Goal: Register for event/course

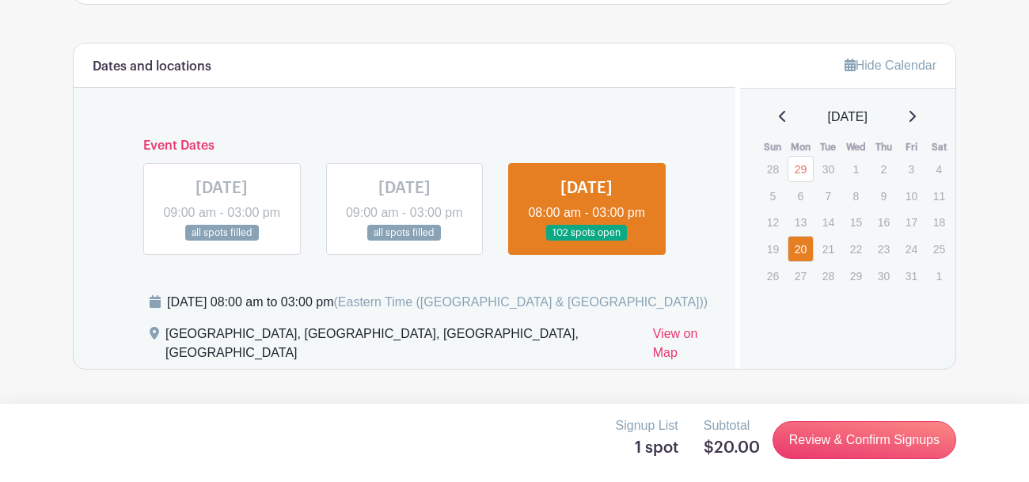
scroll to position [936, 0]
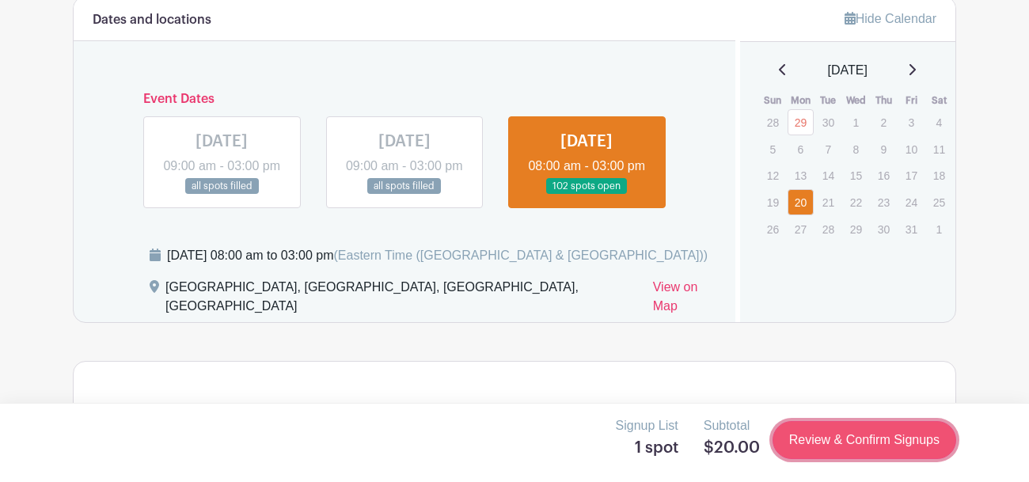
click at [814, 433] on link "Review & Confirm Signups" at bounding box center [865, 440] width 184 height 38
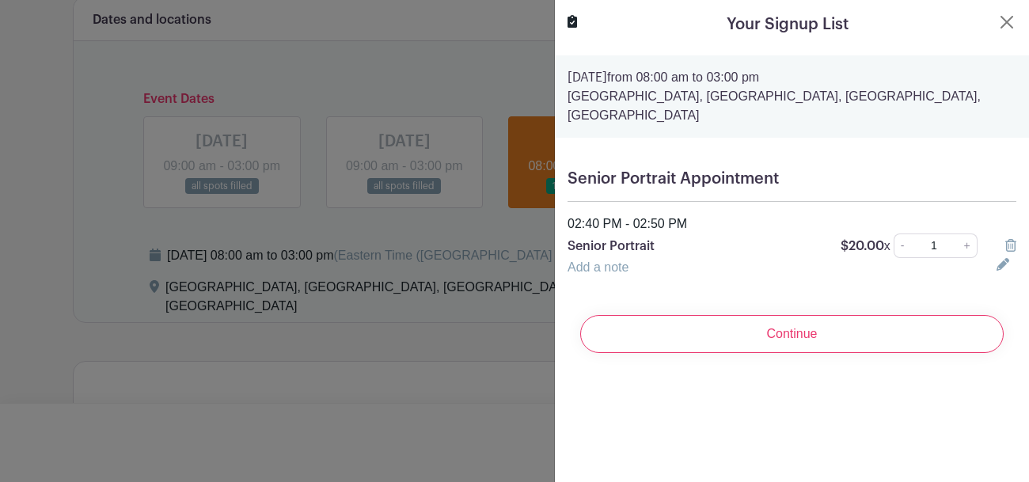
click at [1010, 245] on icon at bounding box center [1011, 245] width 11 height 13
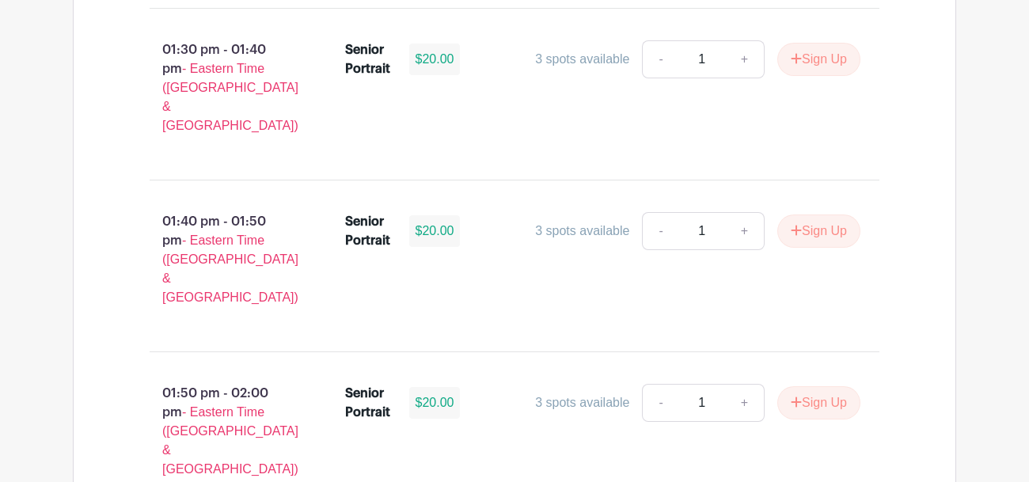
scroll to position [5988, 0]
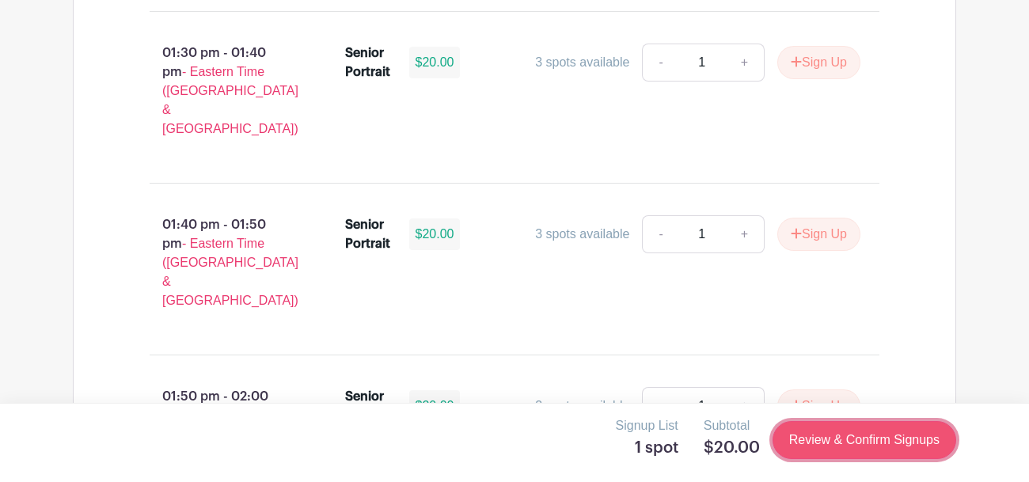
click at [865, 438] on link "Review & Confirm Signups" at bounding box center [865, 440] width 184 height 38
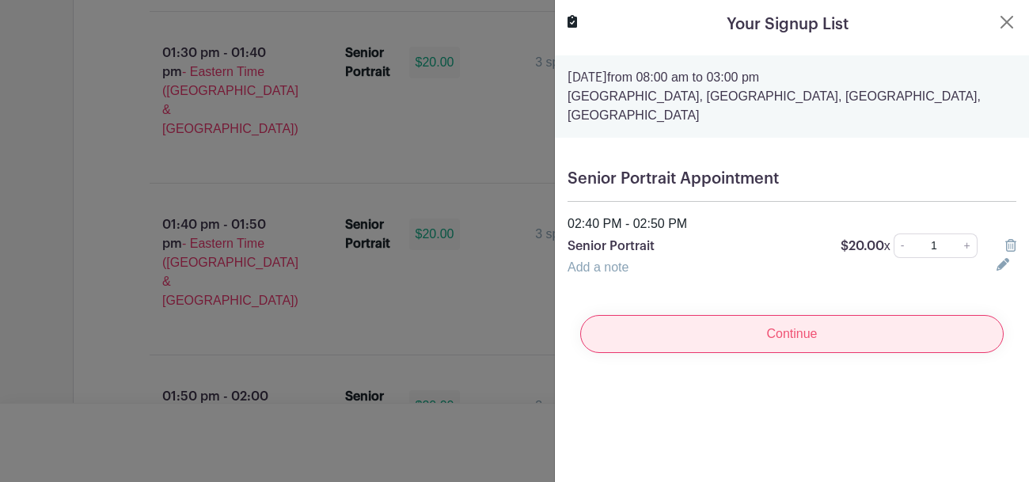
click at [794, 333] on input "Continue" at bounding box center [792, 334] width 424 height 38
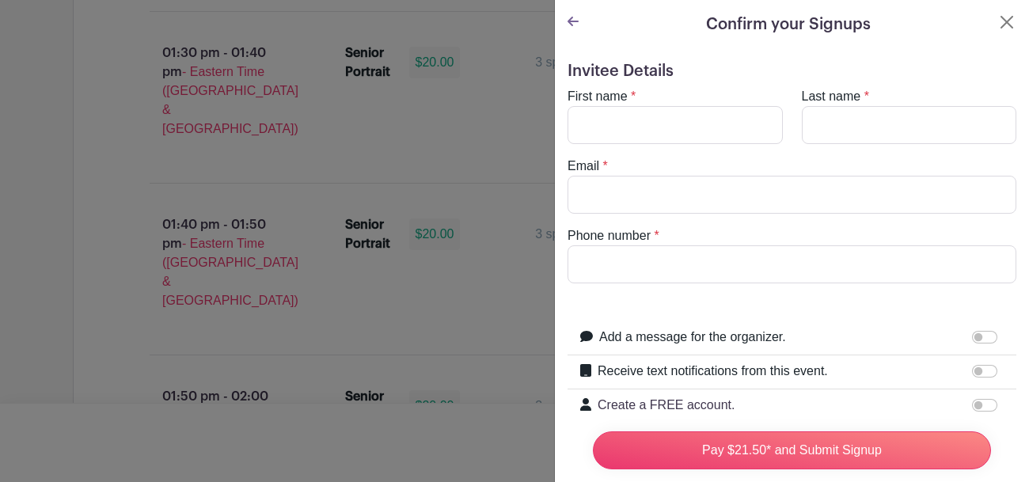
click at [667, 145] on turbo-frame "First name * Last name * Email * Phone number *" at bounding box center [792, 185] width 449 height 196
click at [657, 139] on input "First name" at bounding box center [675, 125] width 215 height 38
type input "Alex"
click at [832, 130] on input "Last name" at bounding box center [909, 125] width 215 height 38
type input "Jacome Sanchez"
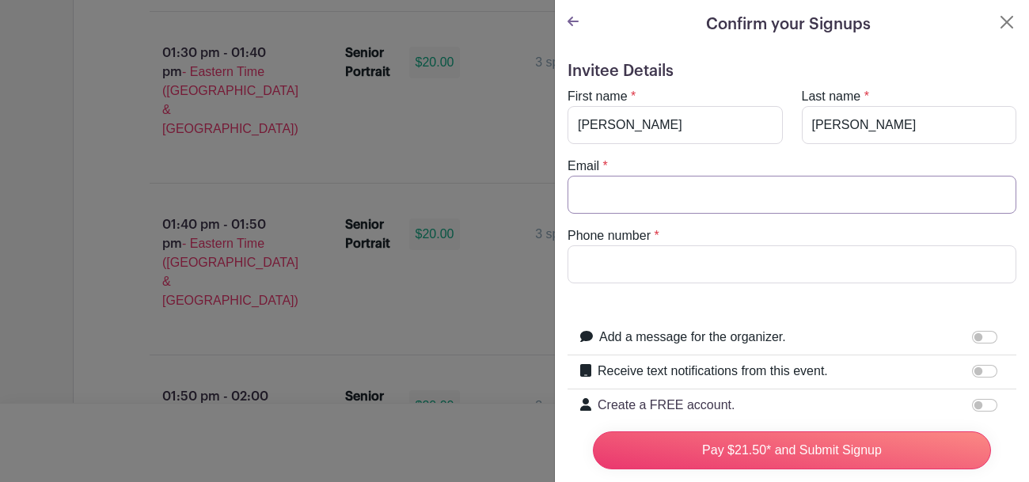
click at [655, 192] on input "Email" at bounding box center [792, 195] width 449 height 38
click at [656, 193] on input "Email" at bounding box center [792, 195] width 449 height 38
type input "jacoal52@gwd50.org"
click at [705, 254] on input "Phone number" at bounding box center [792, 264] width 449 height 38
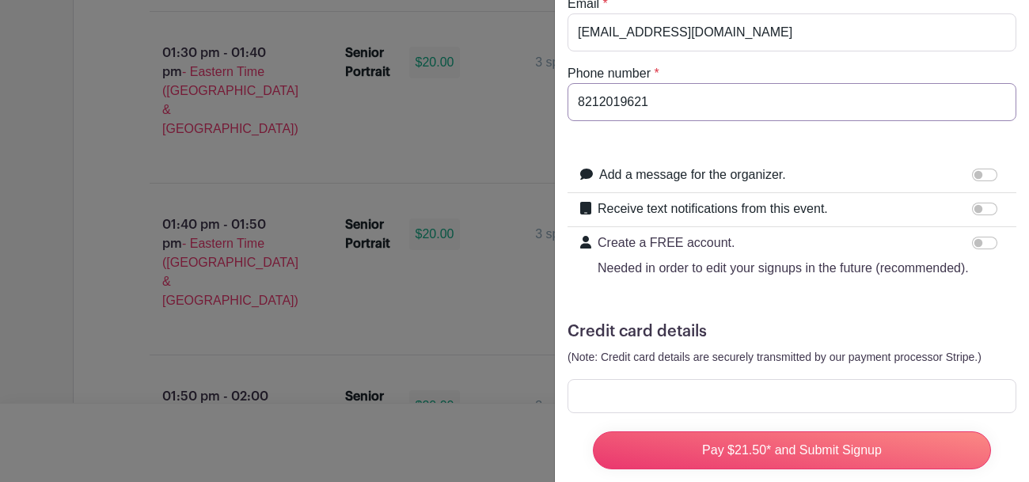
scroll to position [193, 0]
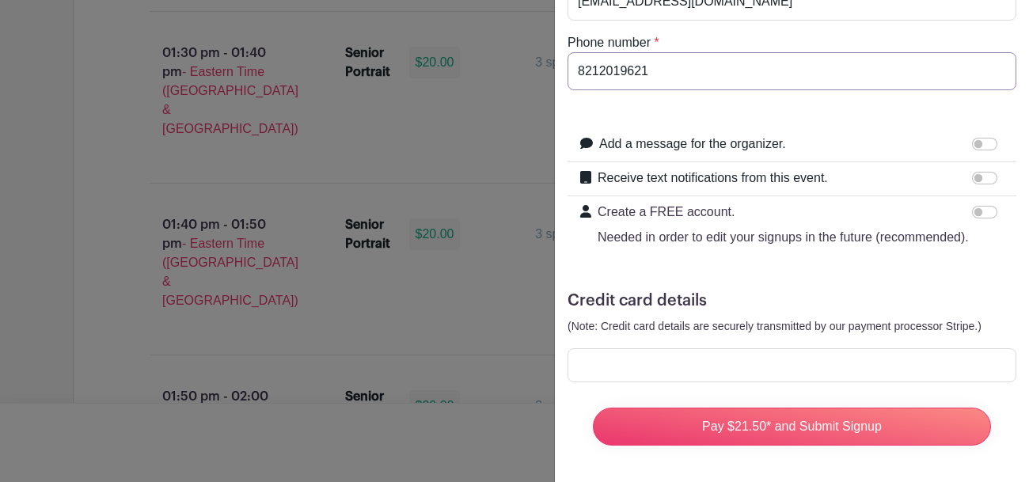
type input "8212019621"
click at [745, 291] on h5 "Credit card details" at bounding box center [792, 300] width 449 height 19
click at [807, 276] on form "Invitee Details First name * Alex Last name * Jacome Sanchez Email * jacoal52@g…" at bounding box center [792, 164] width 449 height 590
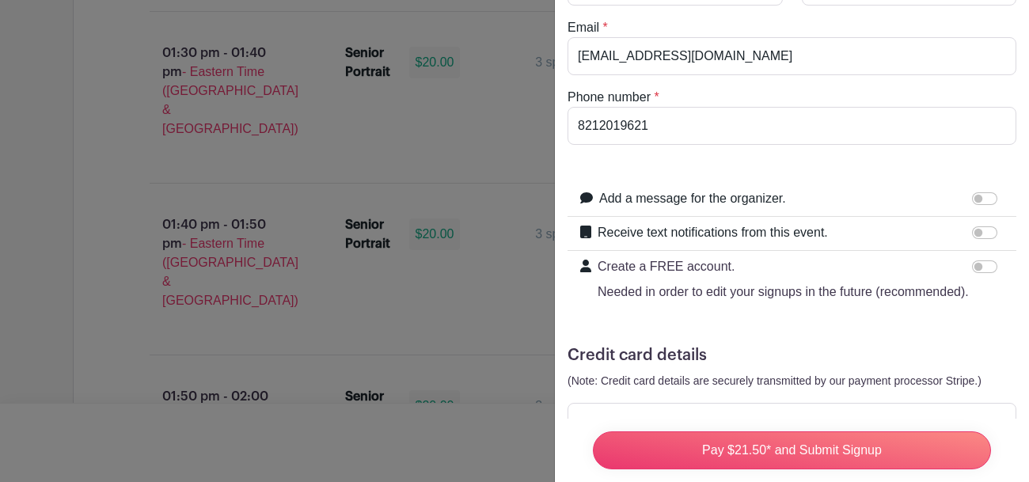
scroll to position [138, 0]
click at [747, 146] on form "Invitee Details First name * Alex Last name * Jacome Sanchez Email * jacoal52@g…" at bounding box center [792, 219] width 449 height 590
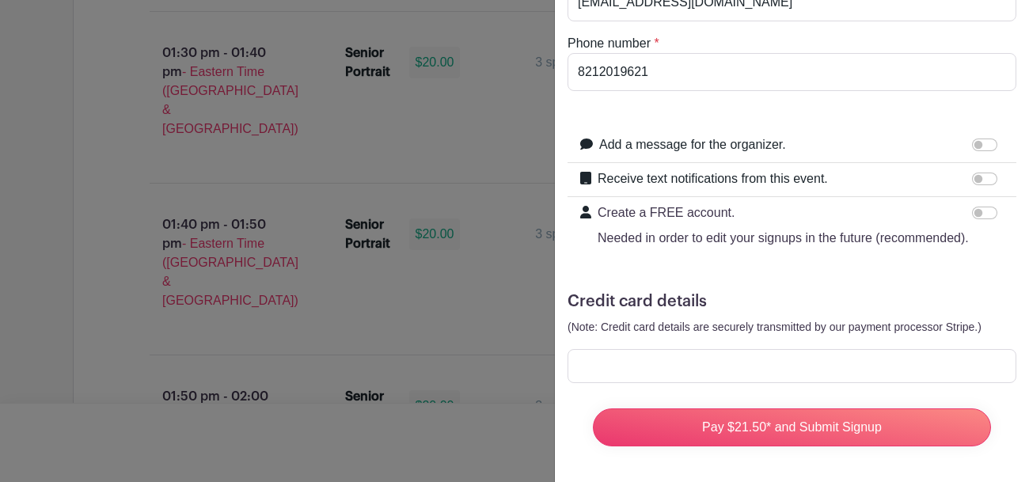
scroll to position [193, 0]
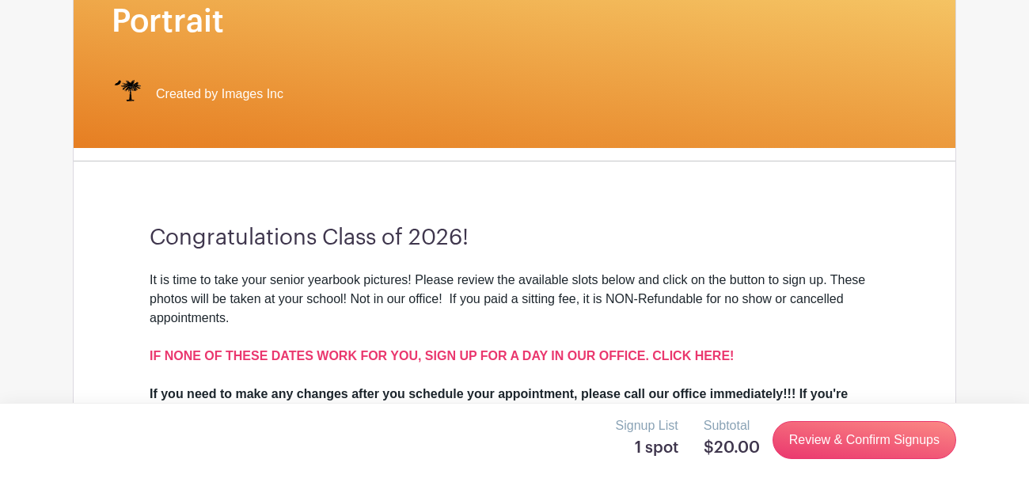
scroll to position [1878, 0]
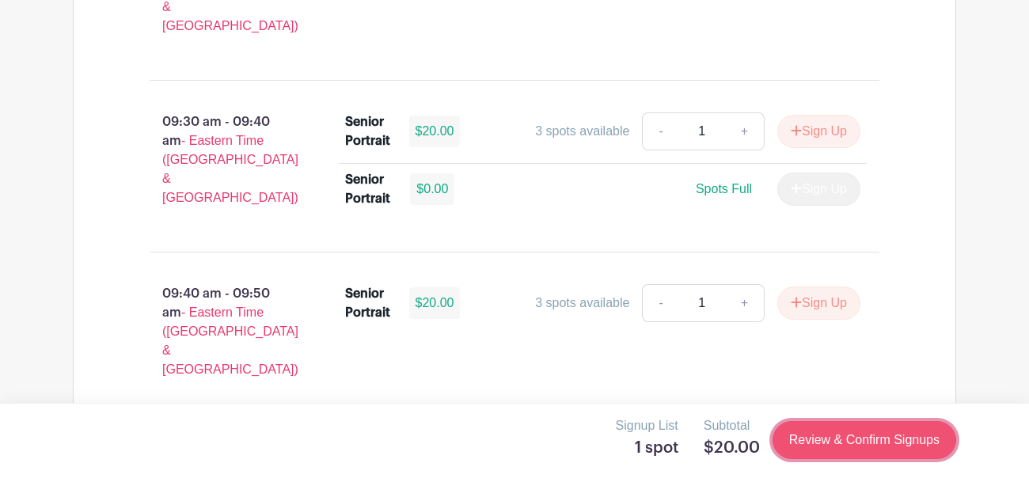
click at [907, 438] on link "Review & Confirm Signups" at bounding box center [865, 440] width 184 height 38
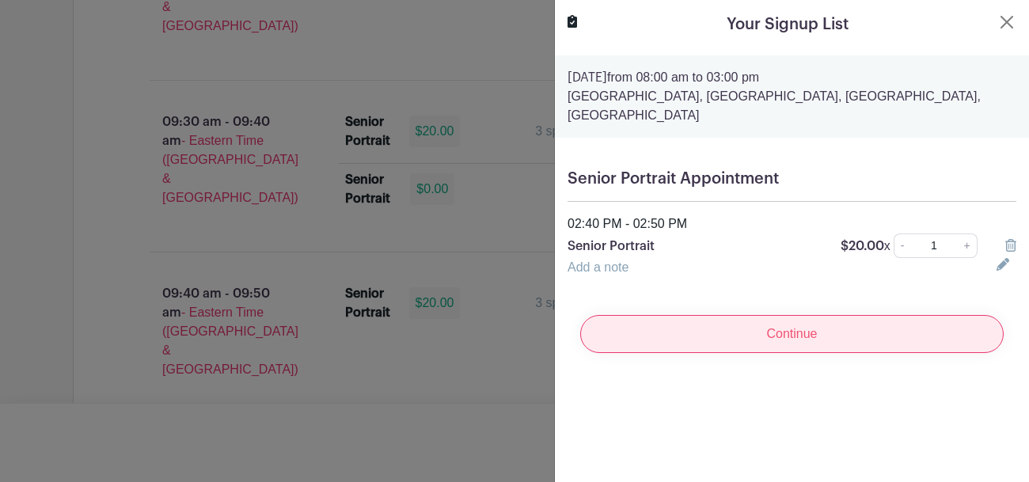
click at [961, 341] on input "Continue" at bounding box center [792, 334] width 424 height 38
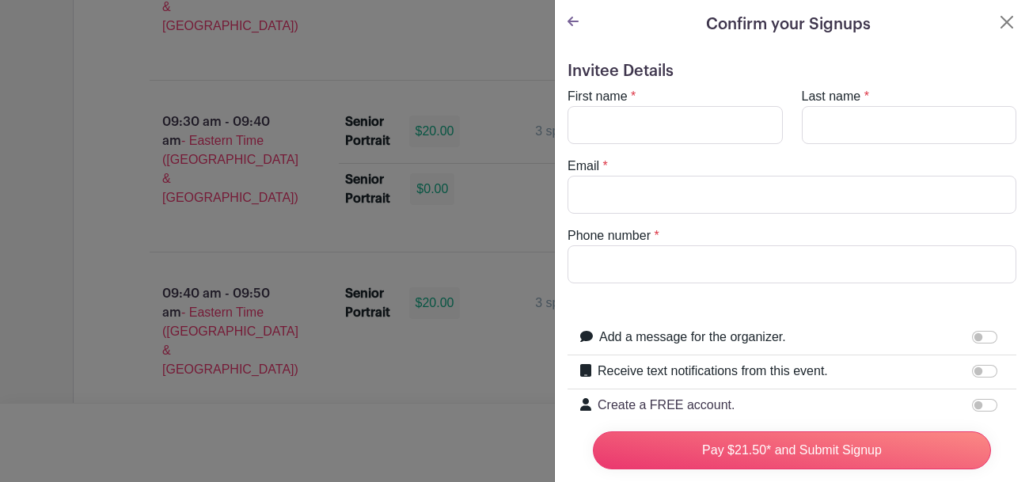
click at [919, 329] on div "Add a message for the organizer." at bounding box center [801, 338] width 405 height 21
click at [690, 136] on input "First name" at bounding box center [675, 125] width 215 height 38
type input "A"
type input "Alexis"
click at [941, 131] on input "Last name" at bounding box center [909, 125] width 215 height 38
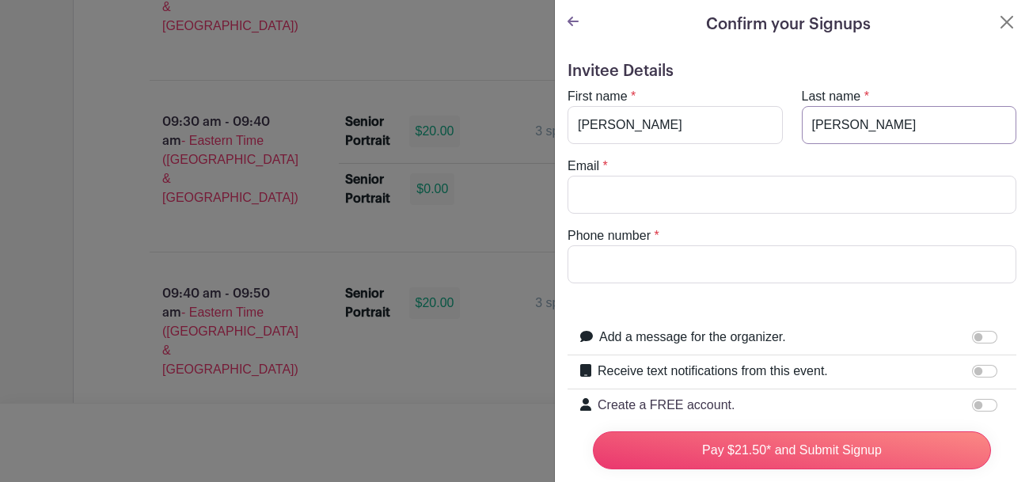
type input "J"
type input "Jacome Sanchez"
click at [665, 208] on input "Email" at bounding box center [792, 195] width 449 height 38
click at [722, 189] on input "Email" at bounding box center [792, 195] width 449 height 38
click at [726, 281] on input "Phone number" at bounding box center [792, 264] width 449 height 38
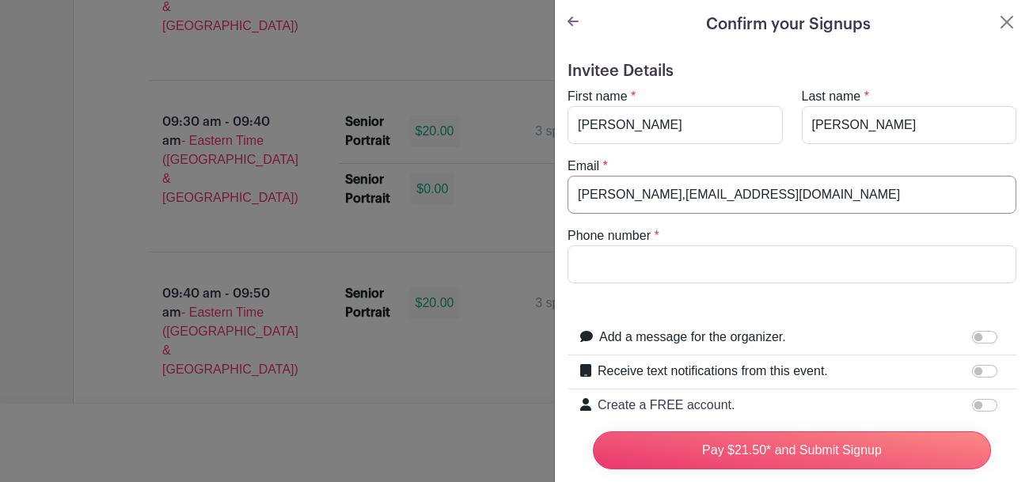
click at [608, 191] on input "Arely,jacome41@icloud.com" at bounding box center [792, 195] width 449 height 38
type input "Arely.jacome41@icloud.com"
click at [603, 283] on input "Phone number" at bounding box center [792, 264] width 449 height 38
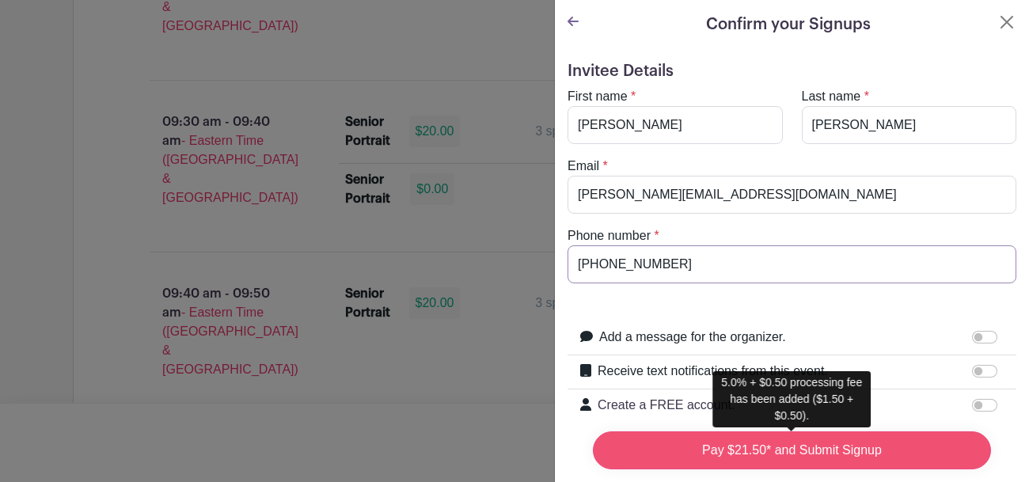
type input "821-201-9691"
click at [694, 446] on input "Pay $21.50* and Submit Signup" at bounding box center [792, 451] width 398 height 38
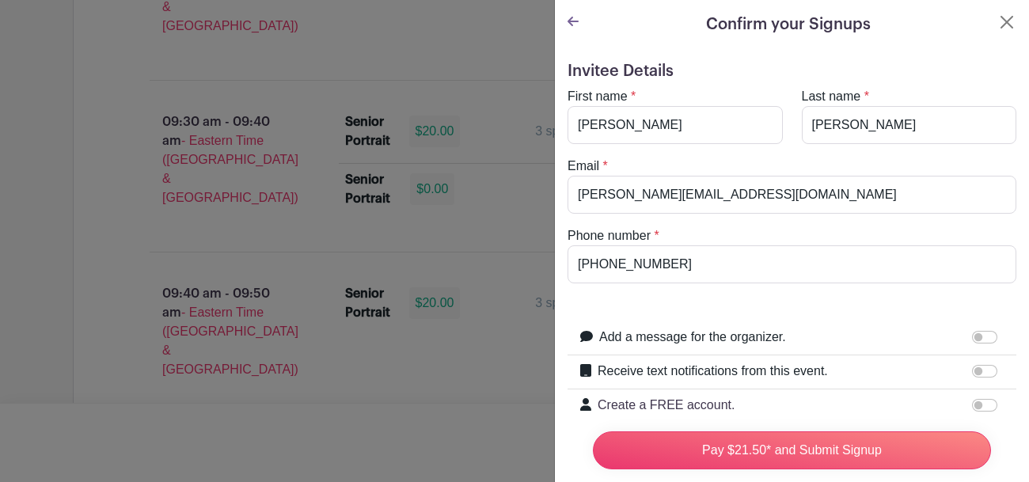
scroll to position [193, 0]
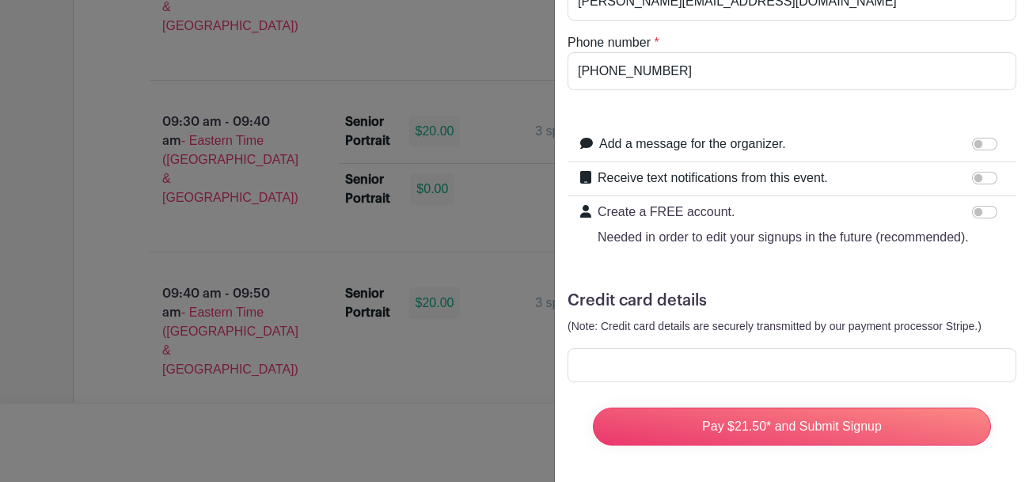
click at [634, 350] on div at bounding box center [792, 365] width 449 height 34
click at [978, 146] on input "Add a message for the organizer." at bounding box center [984, 144] width 25 height 13
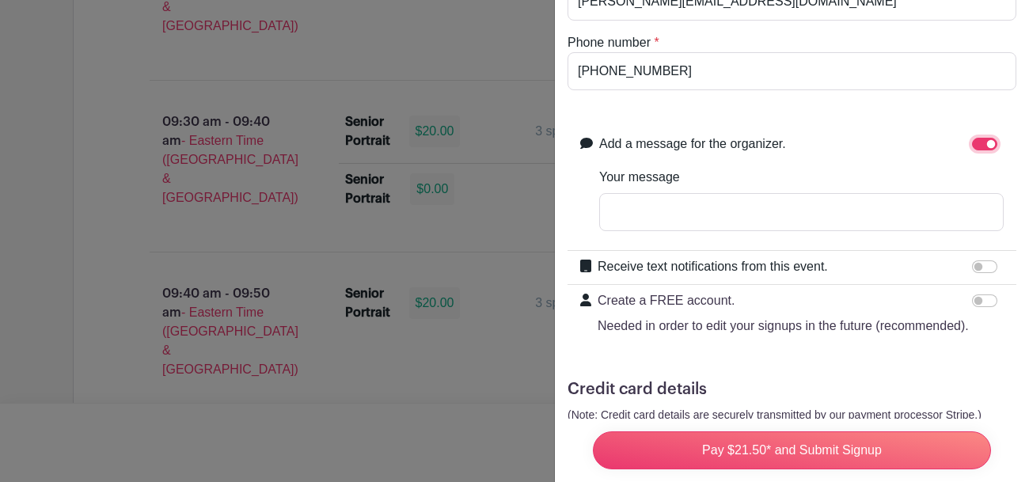
click at [981, 143] on input "Add a message for the organizer." at bounding box center [984, 144] width 25 height 13
checkbox input "false"
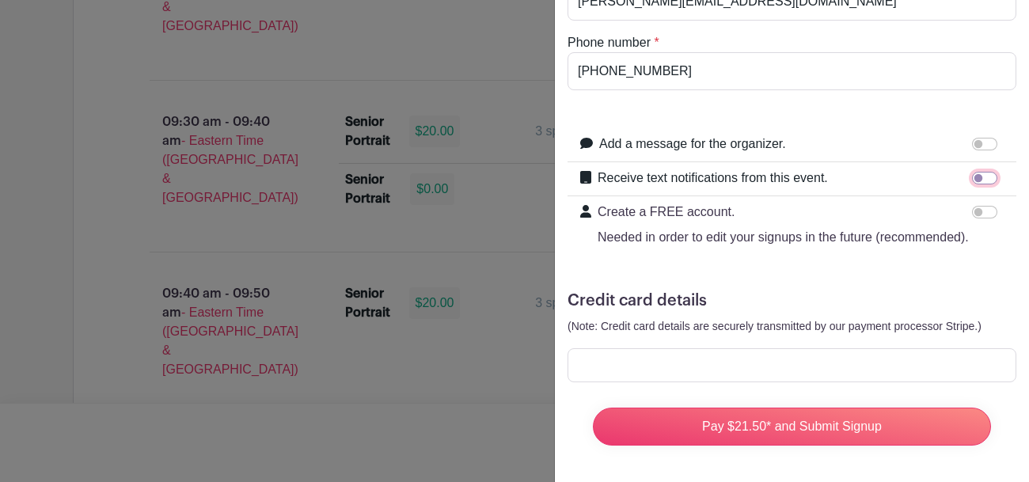
click at [981, 176] on input "Receive text notifications from this event." at bounding box center [984, 178] width 25 height 13
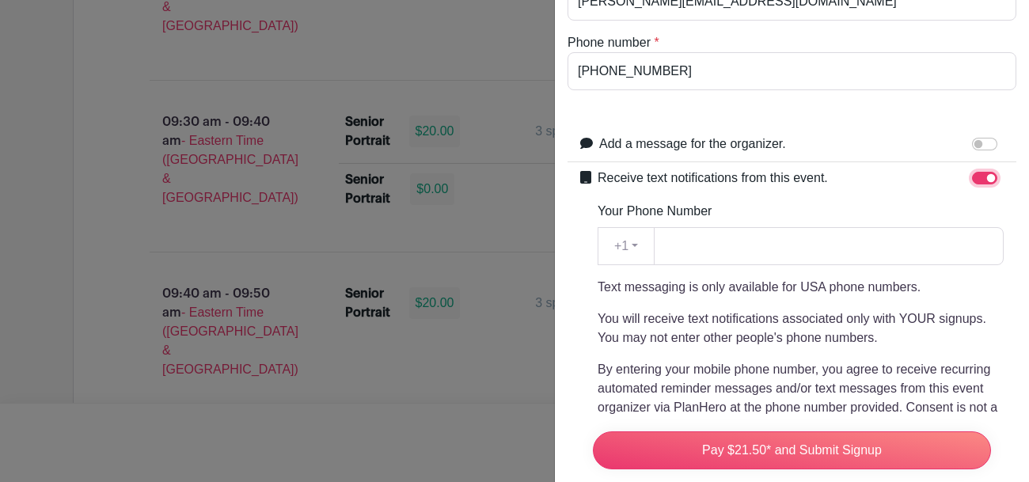
click at [981, 176] on input "Receive text notifications from this event." at bounding box center [984, 178] width 25 height 13
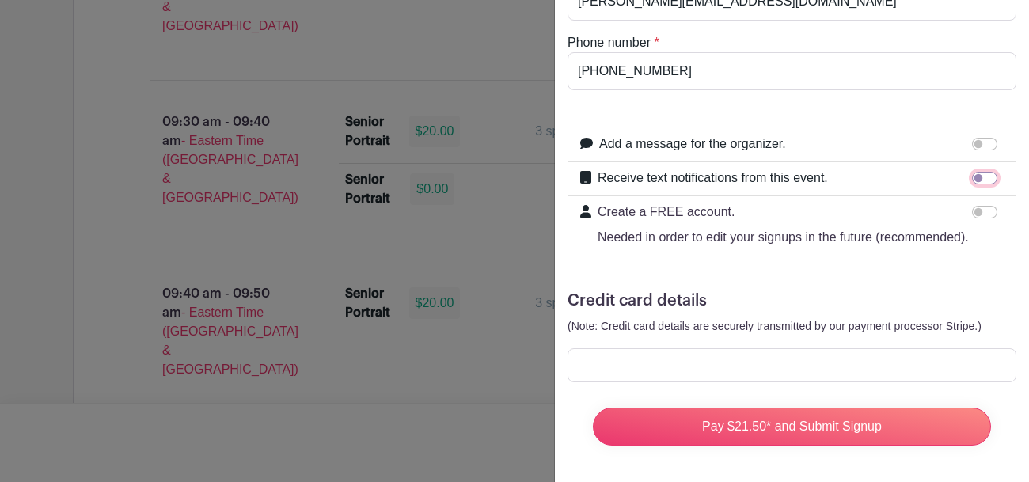
click at [981, 176] on input "Receive text notifications from this event." at bounding box center [984, 178] width 25 height 13
checkbox input "true"
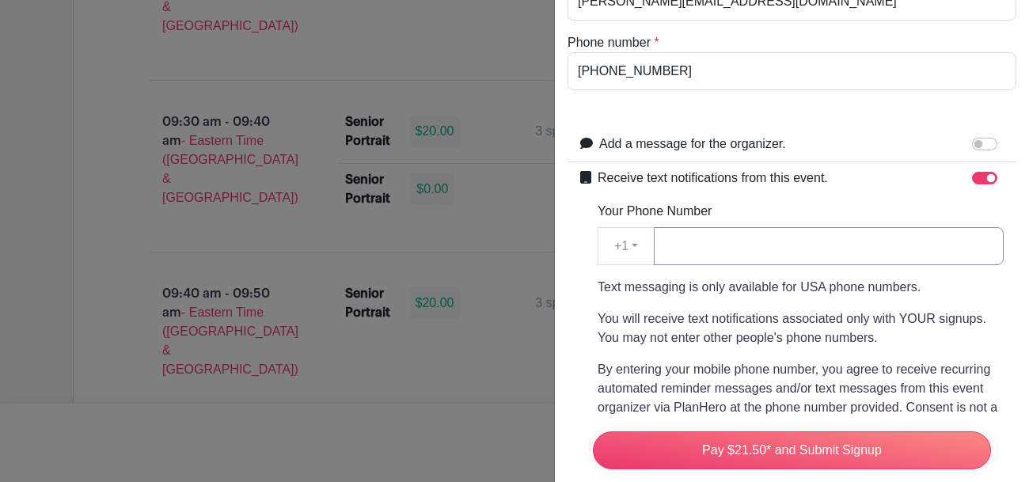
click at [808, 251] on input "Your Phone Number" at bounding box center [829, 246] width 350 height 38
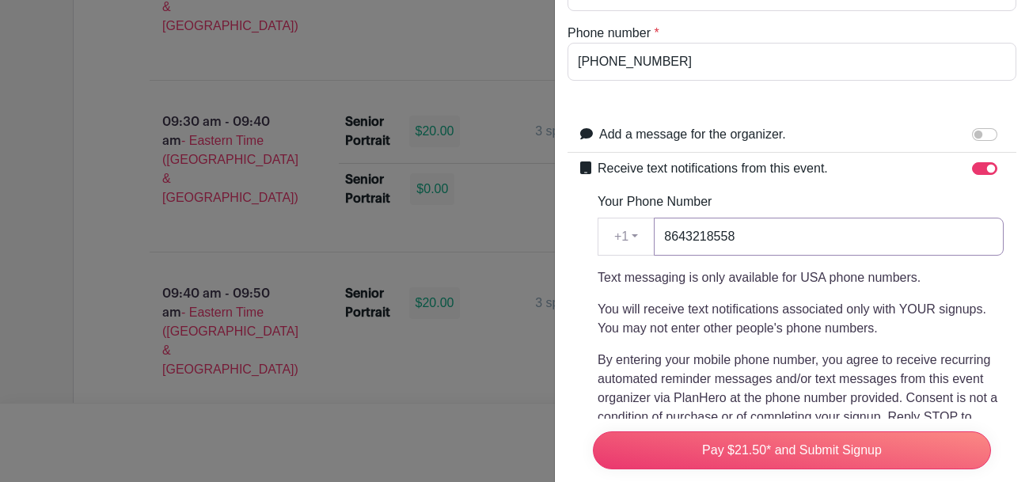
scroll to position [491, 0]
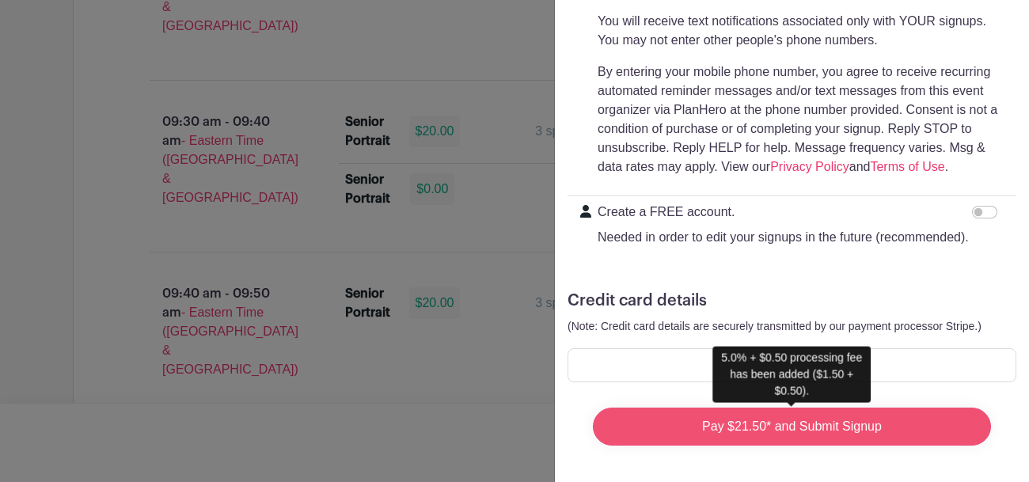
type input "8643218558"
click at [795, 417] on input "Pay $21.50* and Submit Signup" at bounding box center [792, 427] width 398 height 38
click at [779, 417] on input "Pay $21.50* and Submit Signup" at bounding box center [792, 427] width 398 height 38
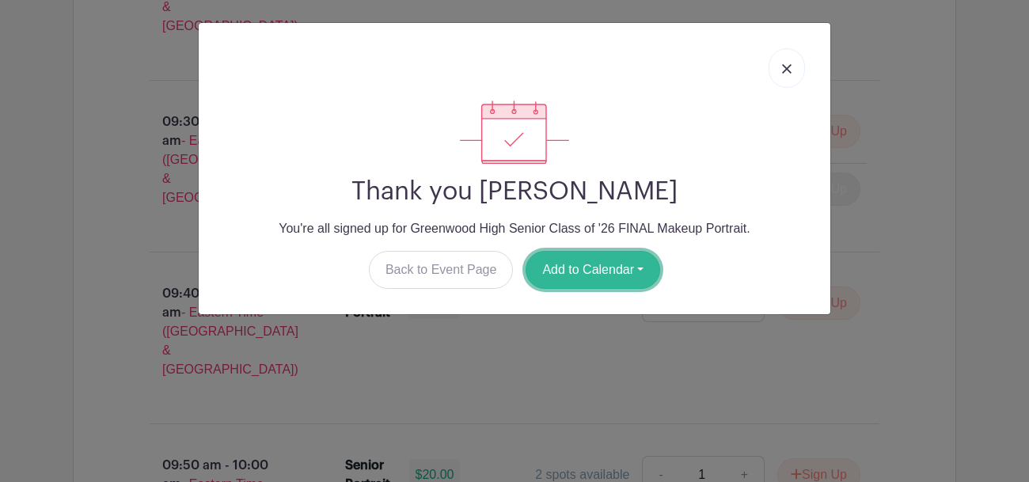
click at [584, 269] on button "Add to Calendar" at bounding box center [593, 270] width 135 height 38
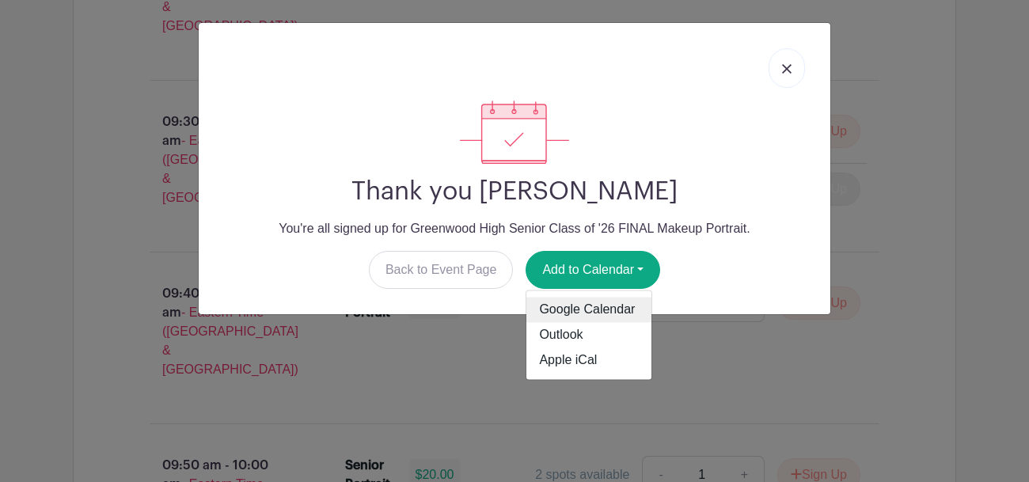
click at [575, 309] on link "Google Calendar" at bounding box center [589, 310] width 125 height 25
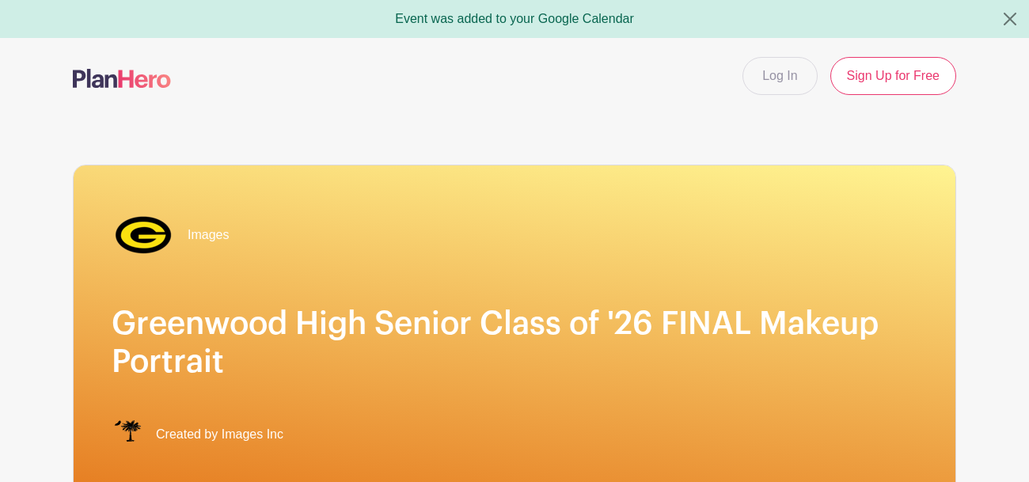
click at [58, 67] on nav "Log In Sign Up for Free" at bounding box center [514, 76] width 1029 height 76
